Goal: Task Accomplishment & Management: Use online tool/utility

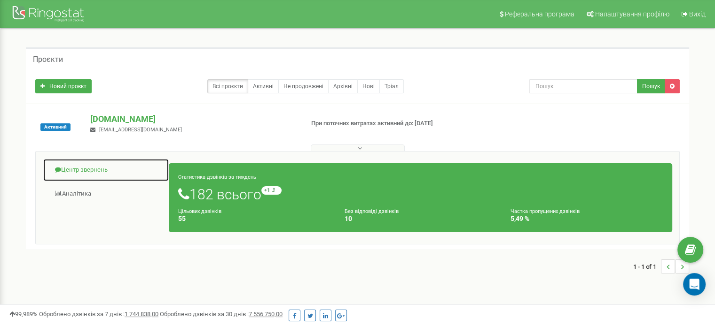
click at [87, 172] on link "Центр звернень" at bounding box center [106, 170] width 126 height 23
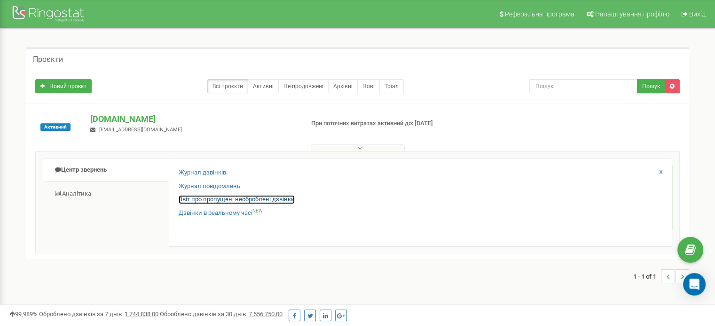
click at [192, 197] on link "Звіт про пропущені необроблені дзвінки" at bounding box center [237, 199] width 116 height 9
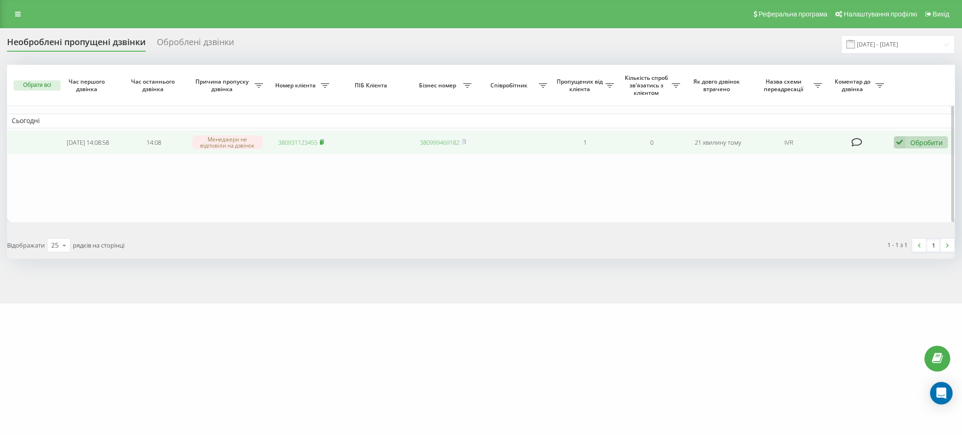
click at [322, 141] on rect at bounding box center [321, 142] width 3 height 4
click at [912, 143] on div "Обробити" at bounding box center [926, 142] width 32 height 9
click at [888, 175] on span "Зв'язався з клієнтом за допомогою іншого каналу" at bounding box center [859, 174] width 161 height 9
